Goal: Task Accomplishment & Management: Use online tool/utility

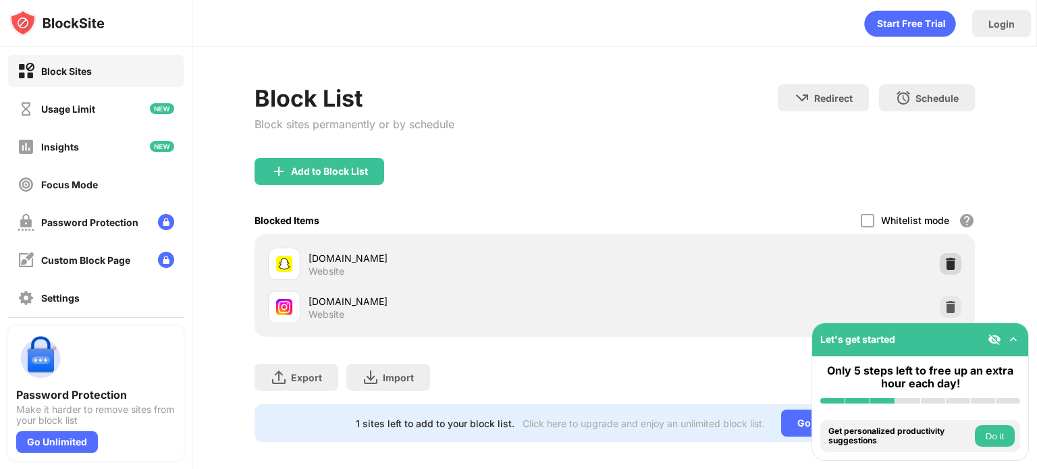
click at [944, 261] on img at bounding box center [951, 264] width 14 height 14
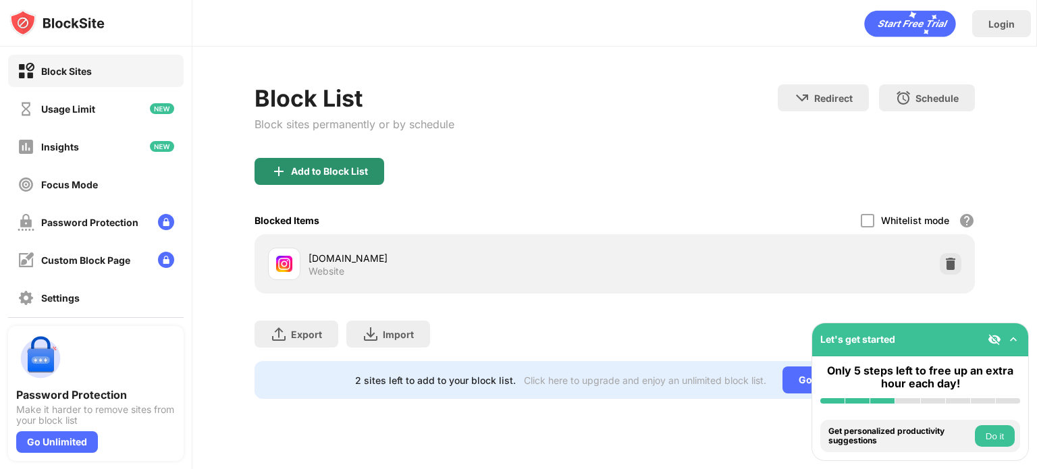
click at [339, 172] on div "Add to Block List" at bounding box center [329, 171] width 77 height 11
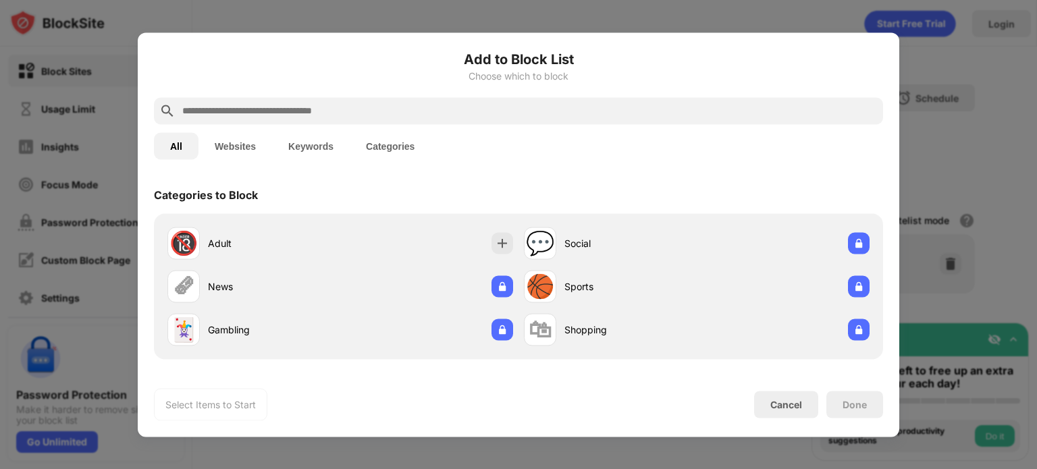
click at [421, 114] on input "text" at bounding box center [529, 111] width 697 height 16
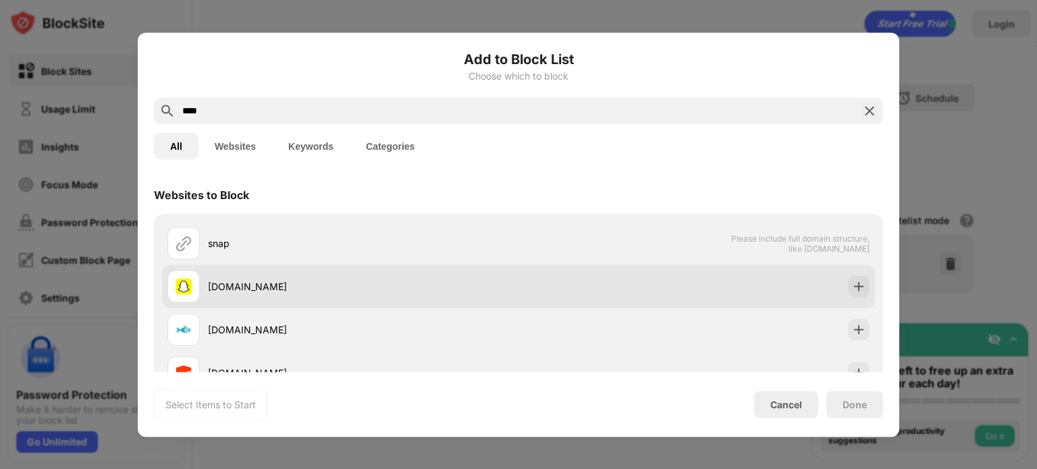
type input "****"
click at [835, 288] on div "[DOMAIN_NAME]" at bounding box center [518, 286] width 713 height 43
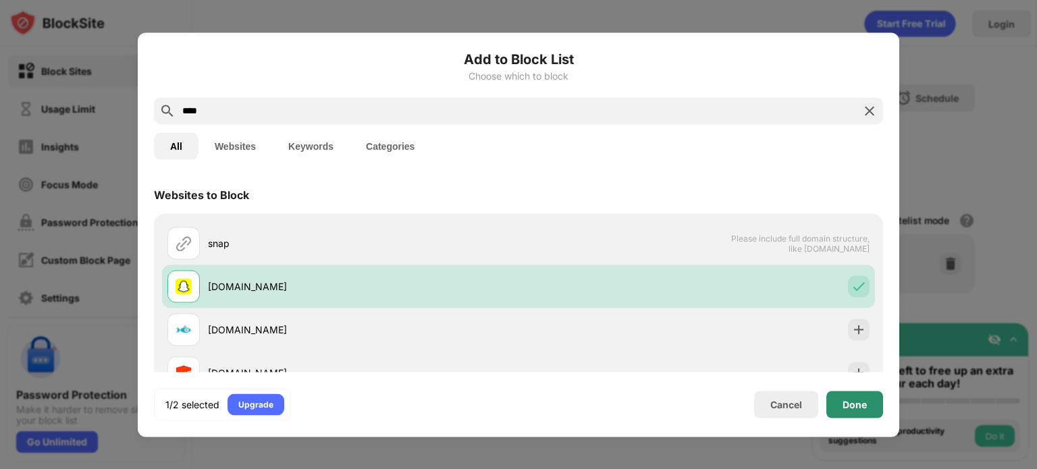
click at [873, 405] on div "Done" at bounding box center [855, 404] width 57 height 27
